Goal: Task Accomplishment & Management: Manage account settings

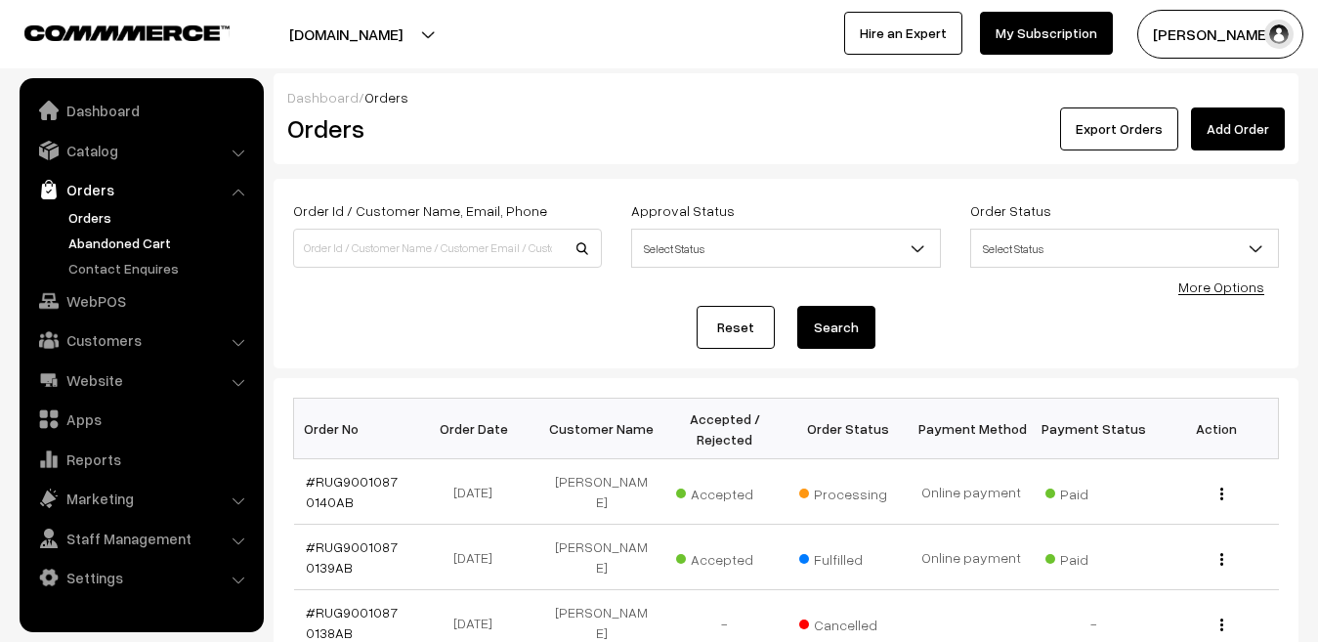
click at [121, 248] on link "Abandoned Cart" at bounding box center [159, 242] width 193 height 21
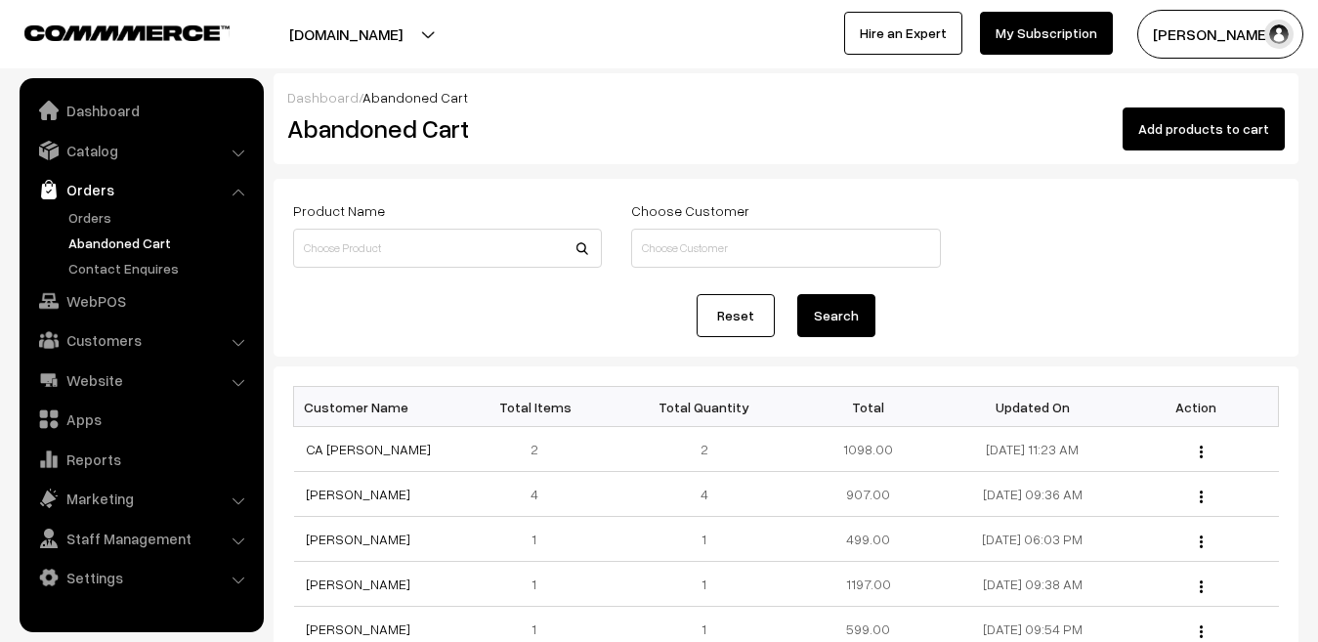
click at [333, 102] on link "Dashboard" at bounding box center [322, 97] width 71 height 17
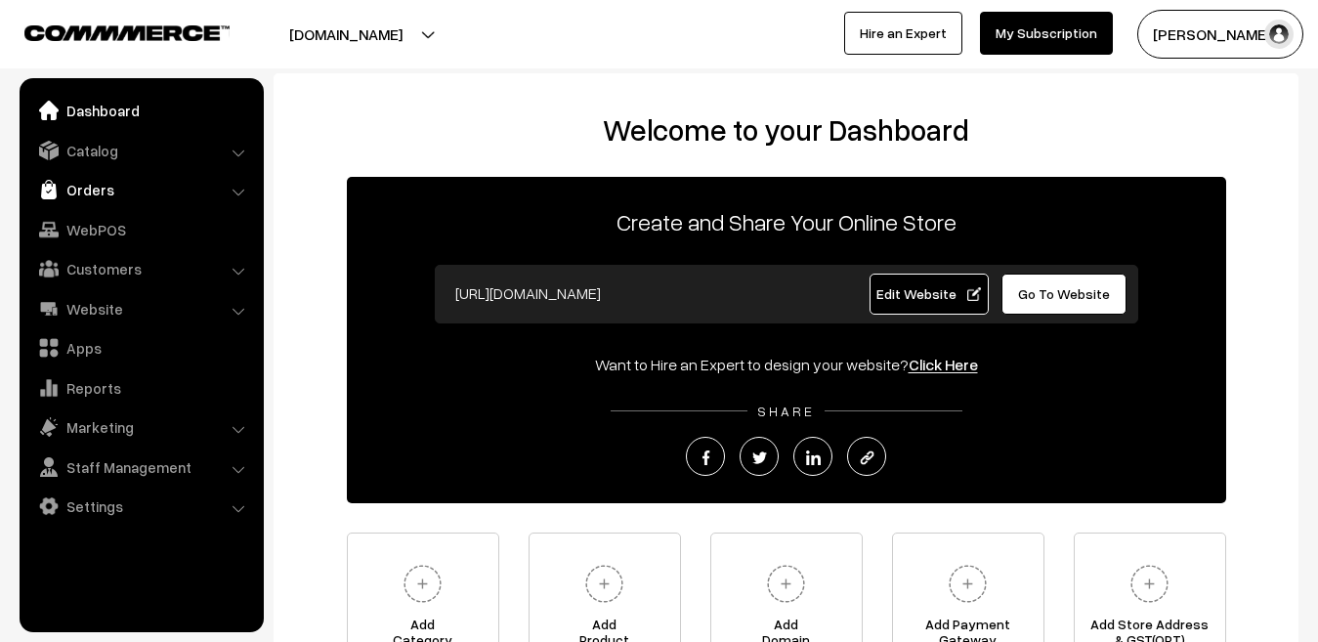
click at [112, 188] on link "Orders" at bounding box center [140, 189] width 232 height 35
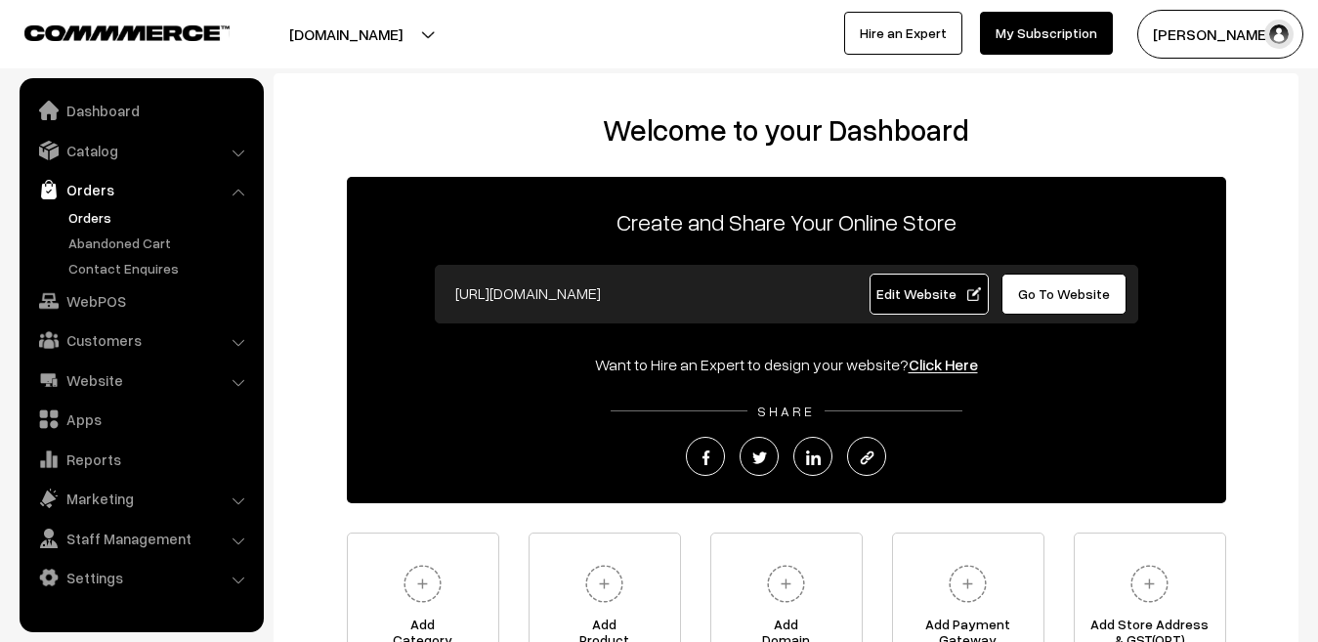
click at [99, 224] on link "Orders" at bounding box center [159, 217] width 193 height 21
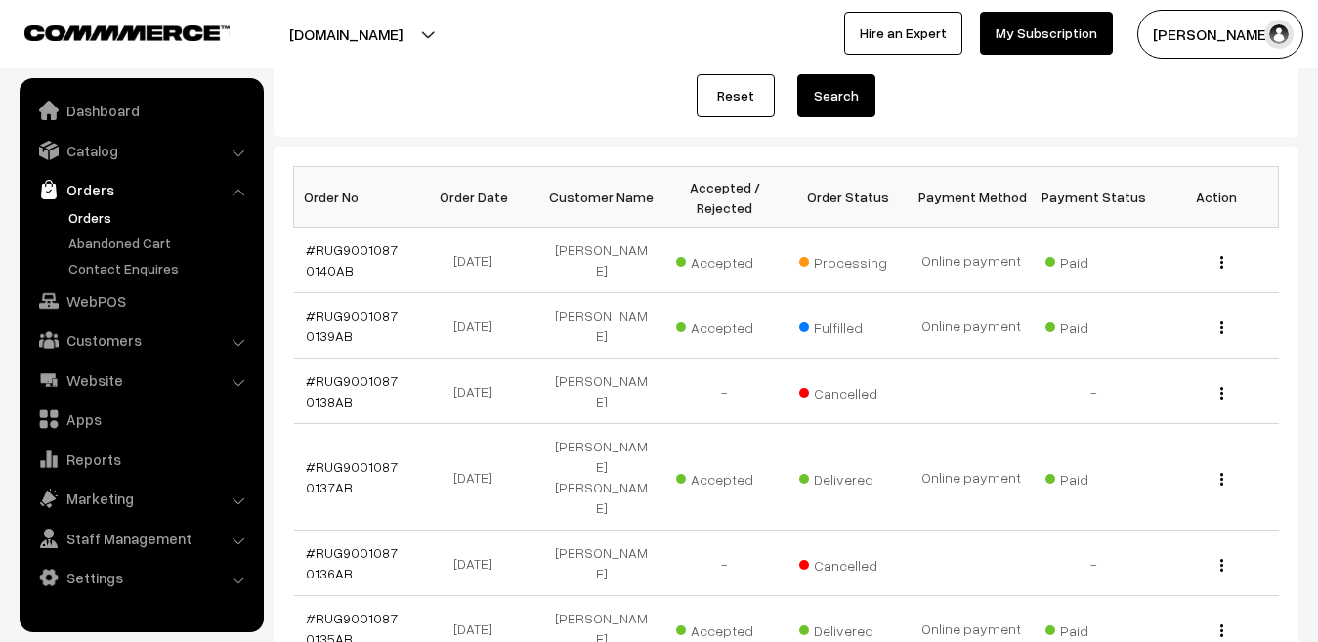
scroll to position [234, 0]
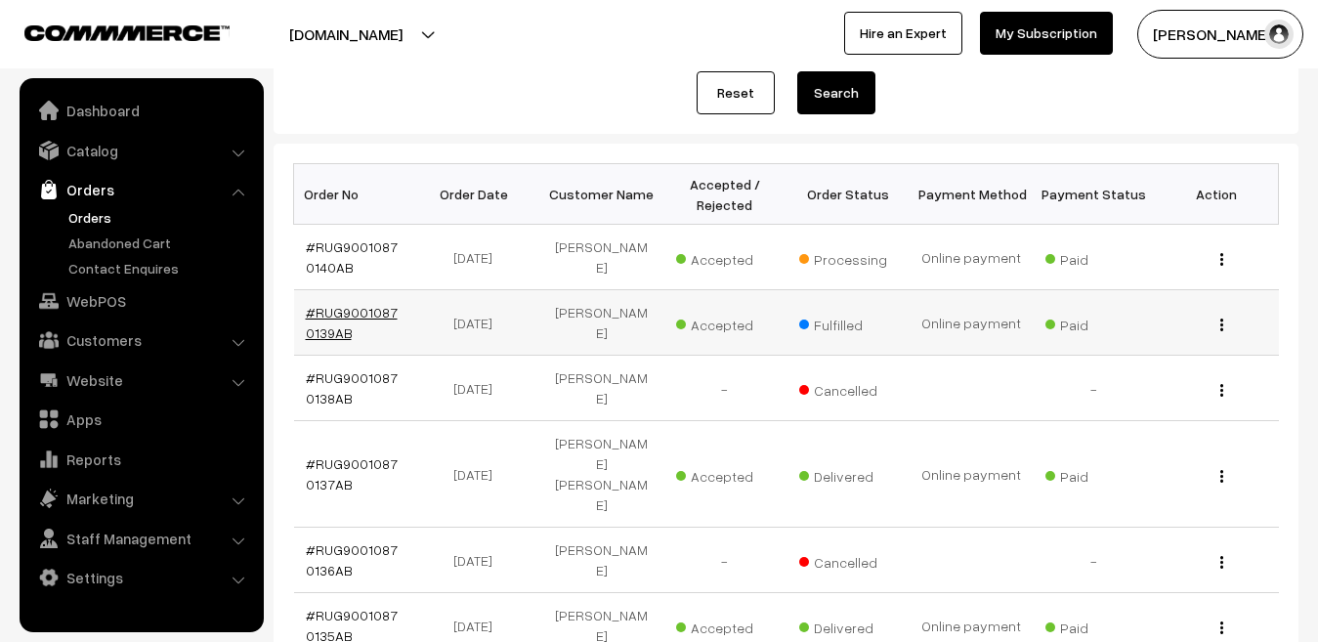
click at [361, 316] on link "#RUG90010870139AB" at bounding box center [352, 322] width 92 height 37
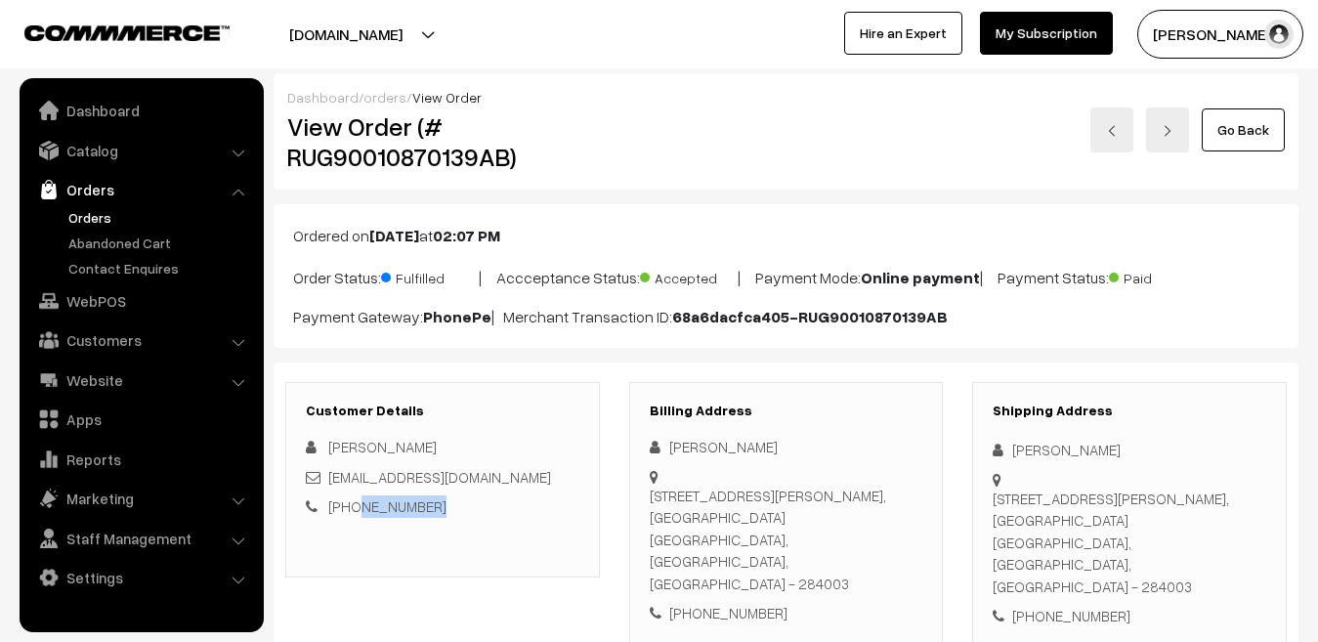
drag, startPoint x: 450, startPoint y: 513, endPoint x: 354, endPoint y: 516, distance: 96.8
click at [354, 516] on div "[PHONE_NUMBER]" at bounding box center [443, 506] width 274 height 22
copy link "7007890042"
drag, startPoint x: 651, startPoint y: 496, endPoint x: 691, endPoint y: 540, distance: 59.5
click at [691, 540] on div "7, Warren Ganj, Sipri Bazar, Nehru park, Near Mehak Medical Jhansi, Uttar Prade…" at bounding box center [787, 540] width 274 height 110
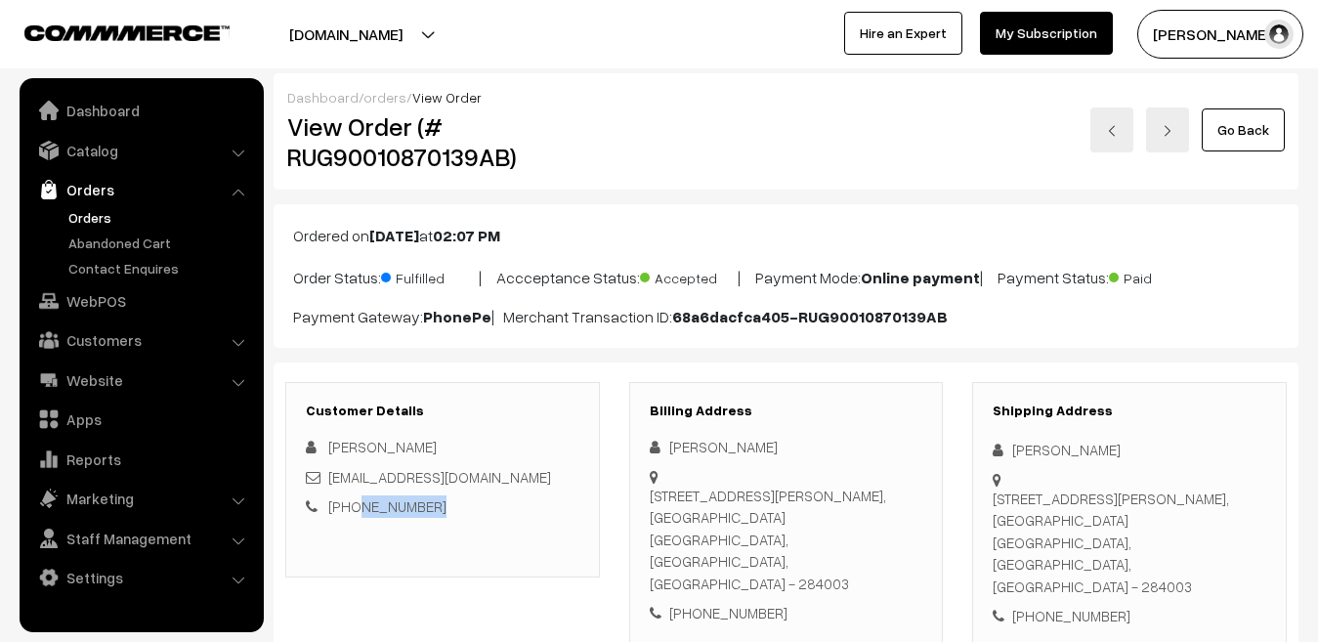
copy div "7, Warren Ganj, Sipri Bazar, Nehru park, Near Mehak Medical Jhansi,"
drag, startPoint x: 866, startPoint y: 542, endPoint x: 823, endPoint y: 544, distance: 43.0
click at [823, 544] on div "7, Warren Ganj, Sipri Bazar, Nehru park, Near Mehak Medical Jhansi, Uttar Prade…" at bounding box center [787, 540] width 274 height 110
copy div "284003"
click at [382, 94] on link "orders" at bounding box center [384, 97] width 43 height 17
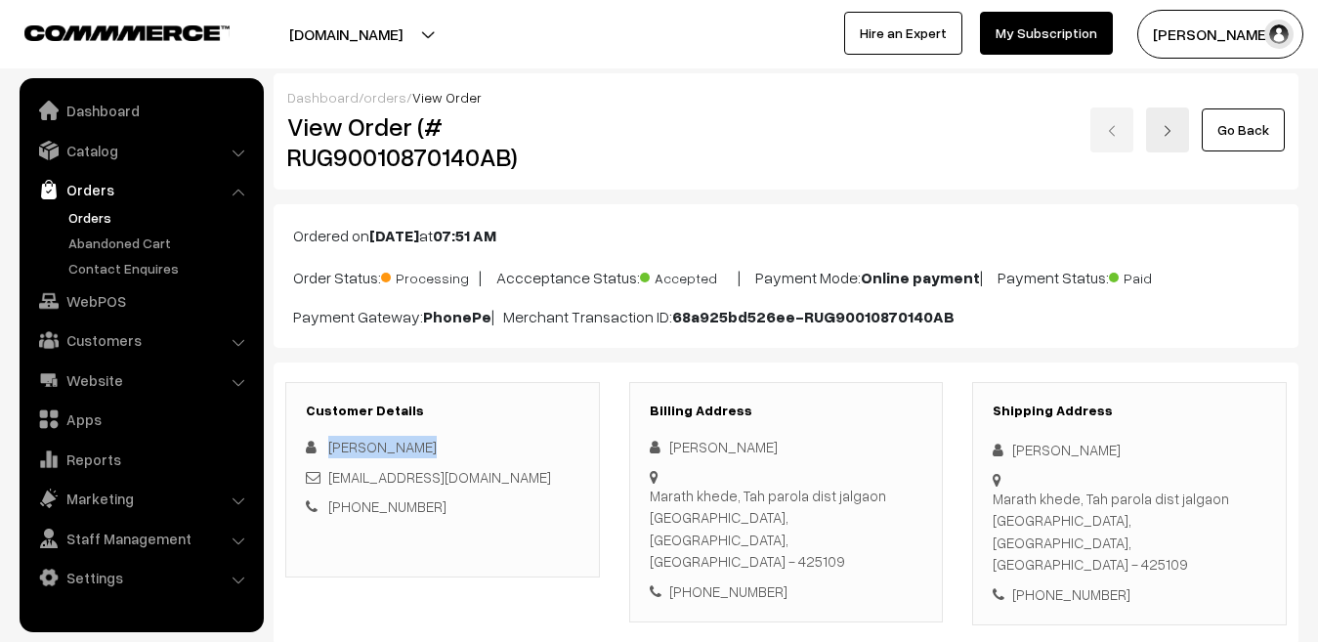
click at [329, 447] on div "[PERSON_NAME]" at bounding box center [443, 447] width 274 height 22
drag, startPoint x: 428, startPoint y: 504, endPoint x: 354, endPoint y: 506, distance: 74.3
click at [354, 506] on div "+91 8605415576" at bounding box center [443, 506] width 274 height 22
copy link "8605415576"
drag, startPoint x: 669, startPoint y: 480, endPoint x: 716, endPoint y: 503, distance: 52.4
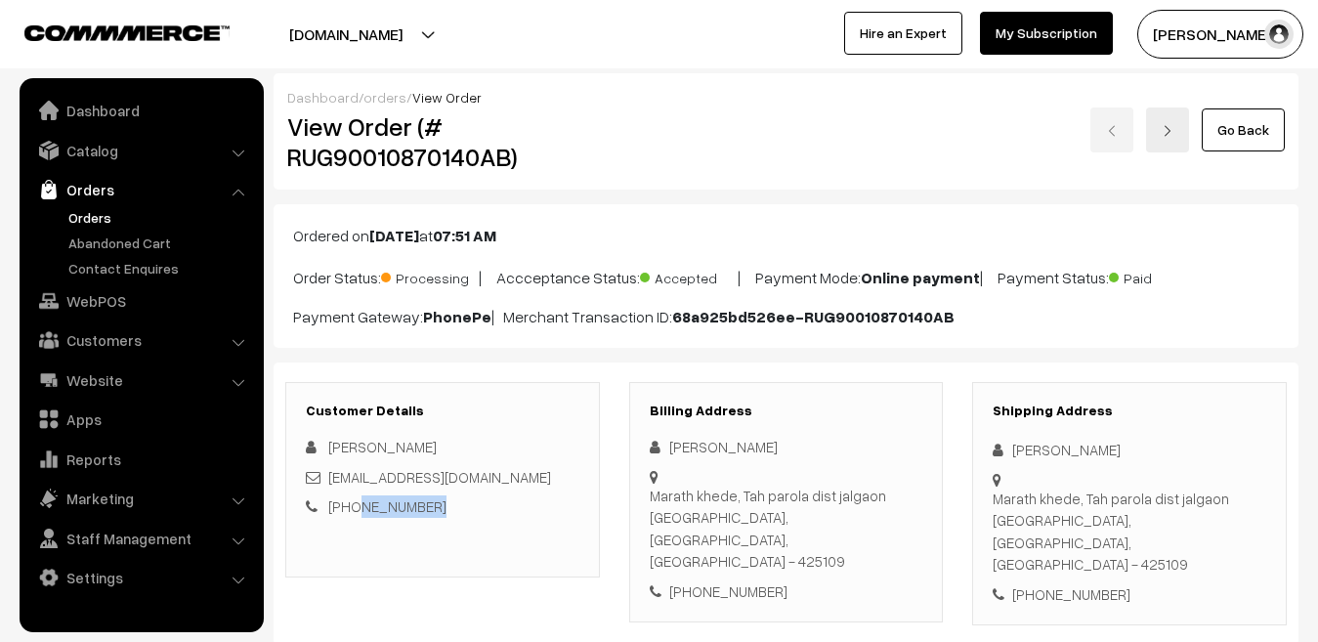
click at [716, 503] on div "Marath khede, Tah parola dist jalgaon Jalgaon, Maharashtra, India - 425109" at bounding box center [787, 529] width 274 height 88
copy div "Marath khede, Tah parola dist jalgaon Jalgaon,"
drag, startPoint x: 884, startPoint y: 497, endPoint x: 846, endPoint y: 499, distance: 38.1
click at [846, 499] on div "Marath khede, Tah parola dist jalgaon Jalgaon, Maharashtra, India - 425109" at bounding box center [787, 529] width 274 height 88
copy div "425109"
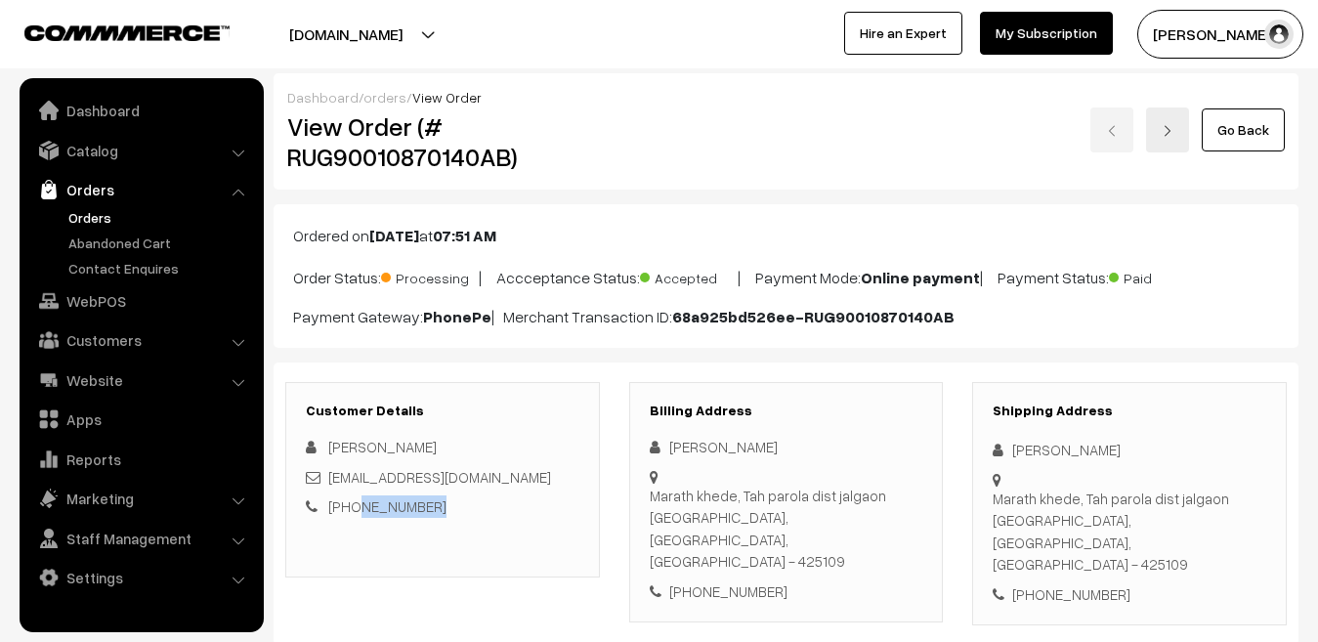
click at [82, 223] on link "Orders" at bounding box center [159, 217] width 193 height 21
